Goal: Transaction & Acquisition: Subscribe to service/newsletter

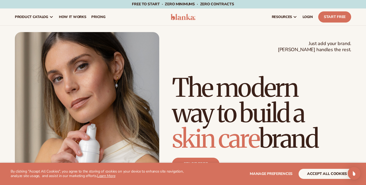
click at [319, 172] on button "accept all cookies" at bounding box center [326, 174] width 57 height 10
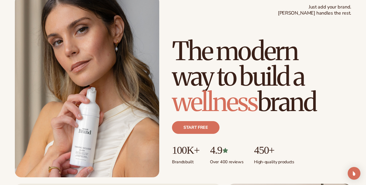
scroll to position [37, 0]
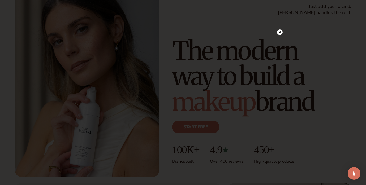
click at [280, 31] on icon at bounding box center [279, 32] width 3 height 3
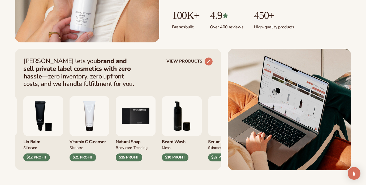
scroll to position [172, 0]
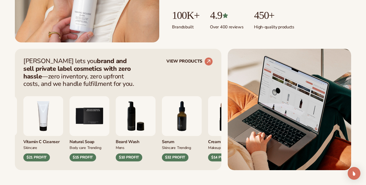
click at [201, 125] on img "7 / 9" at bounding box center [182, 116] width 40 height 40
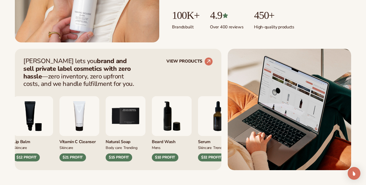
click at [211, 123] on img "7 / 9" at bounding box center [218, 116] width 40 height 40
click at [211, 157] on div "$32 PROFIT" at bounding box center [211, 157] width 27 height 8
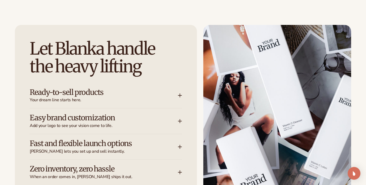
scroll to position [641, 0]
click at [180, 95] on icon at bounding box center [179, 95] width 3 height 0
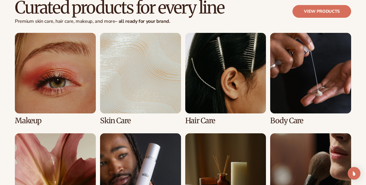
scroll to position [1017, 0]
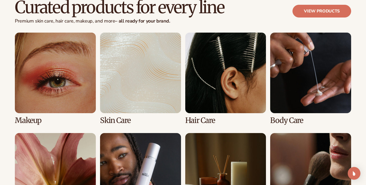
click at [144, 85] on link "2 / 8" at bounding box center [140, 79] width 81 height 92
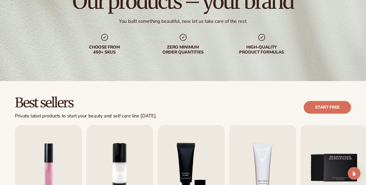
scroll to position [120, 0]
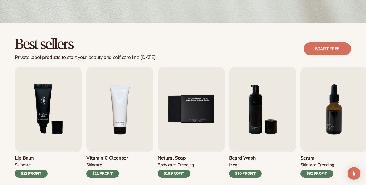
click at [54, 110] on img "3 / 9" at bounding box center [48, 110] width 67 height 86
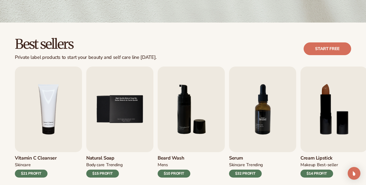
click at [258, 124] on img "7 / 9" at bounding box center [262, 110] width 67 height 86
click at [251, 171] on div "$32 PROFIT" at bounding box center [245, 174] width 33 height 8
click at [251, 142] on img "7 / 9" at bounding box center [262, 110] width 67 height 86
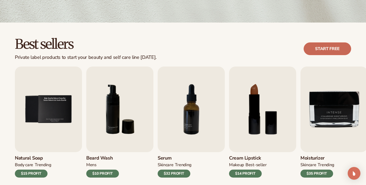
click at [317, 54] on link "Start free" at bounding box center [326, 48] width 47 height 13
